Goal: Use online tool/utility: Utilize a website feature to perform a specific function

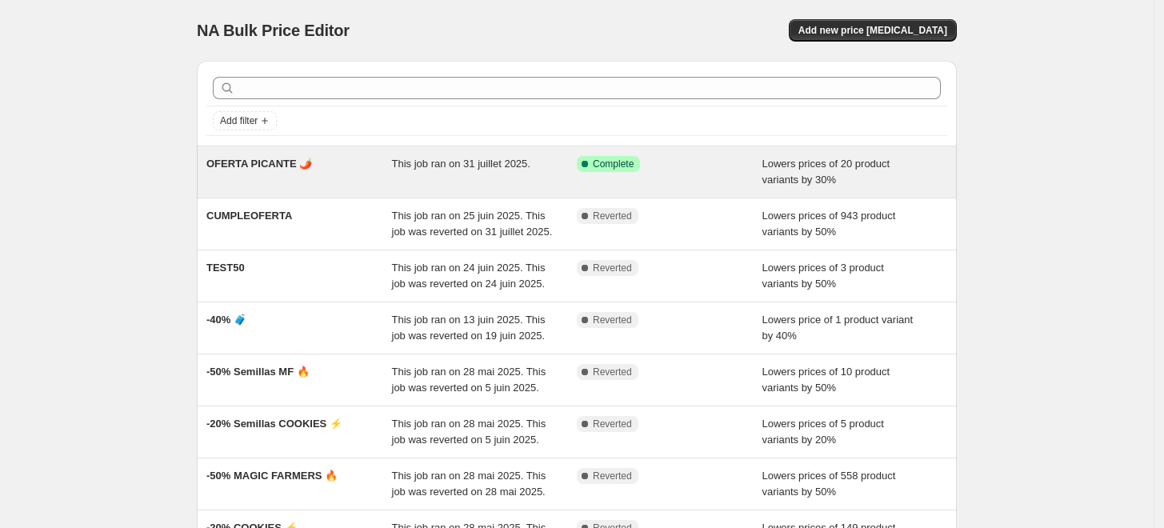
click at [735, 169] on div "Success Complete Complete" at bounding box center [658, 164] width 162 height 16
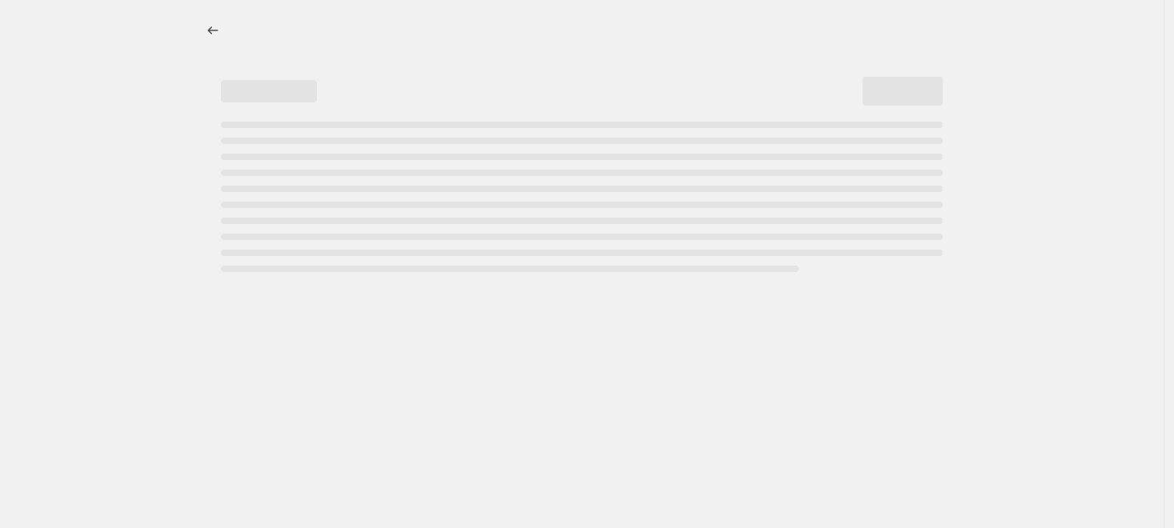
select select "percentage"
select select "no_change"
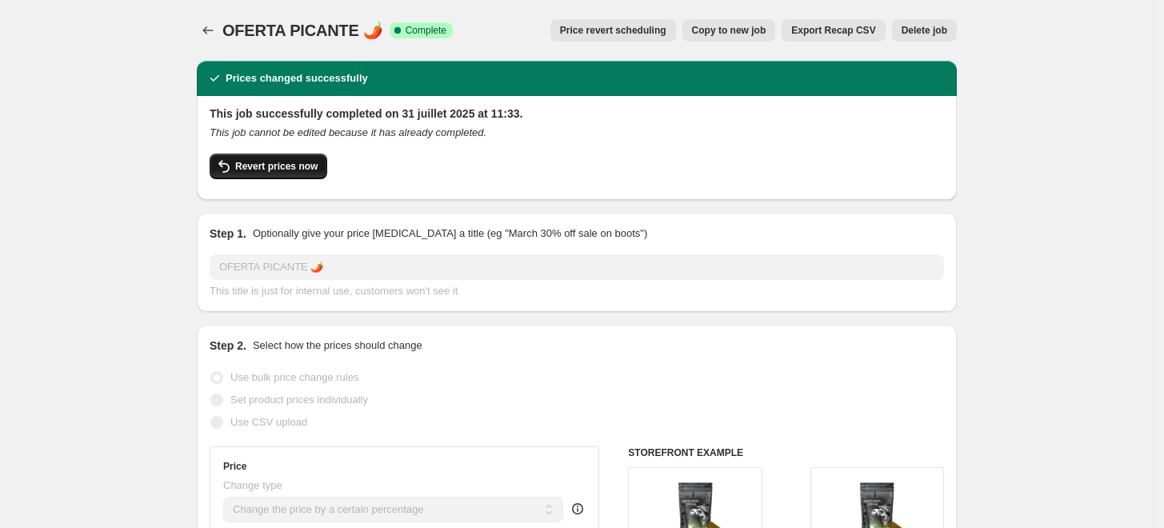
click at [274, 166] on span "Revert prices now" at bounding box center [276, 166] width 82 height 13
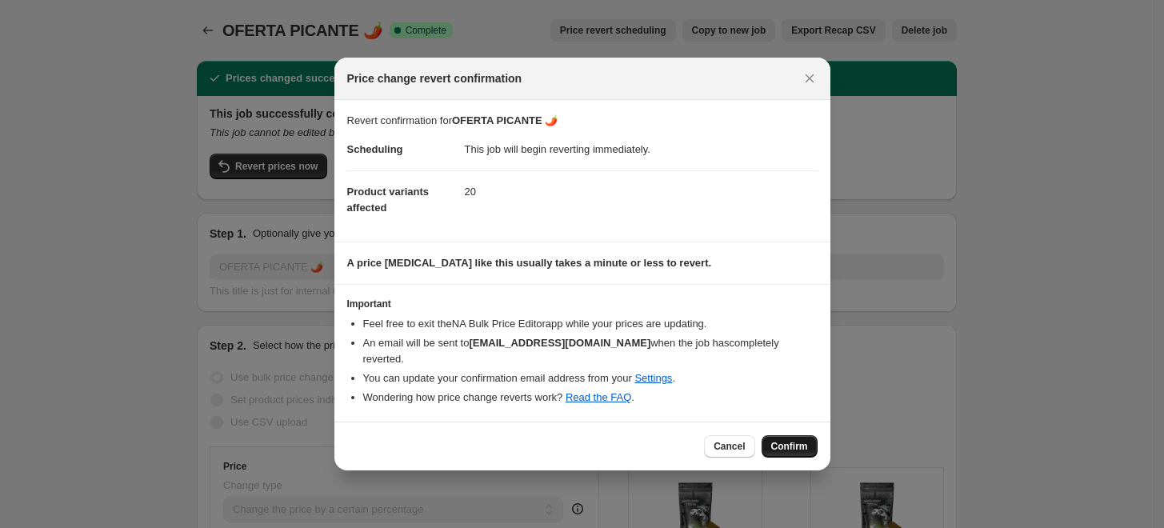
click at [795, 443] on span "Confirm" at bounding box center [789, 446] width 37 height 13
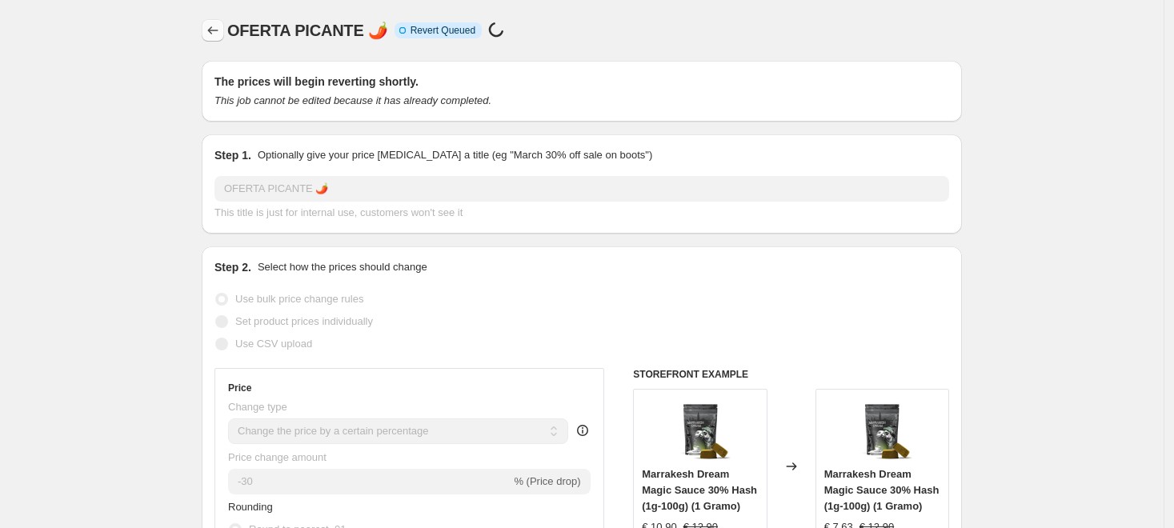
select select "percentage"
select select "no_change"
